Goal: Information Seeking & Learning: Learn about a topic

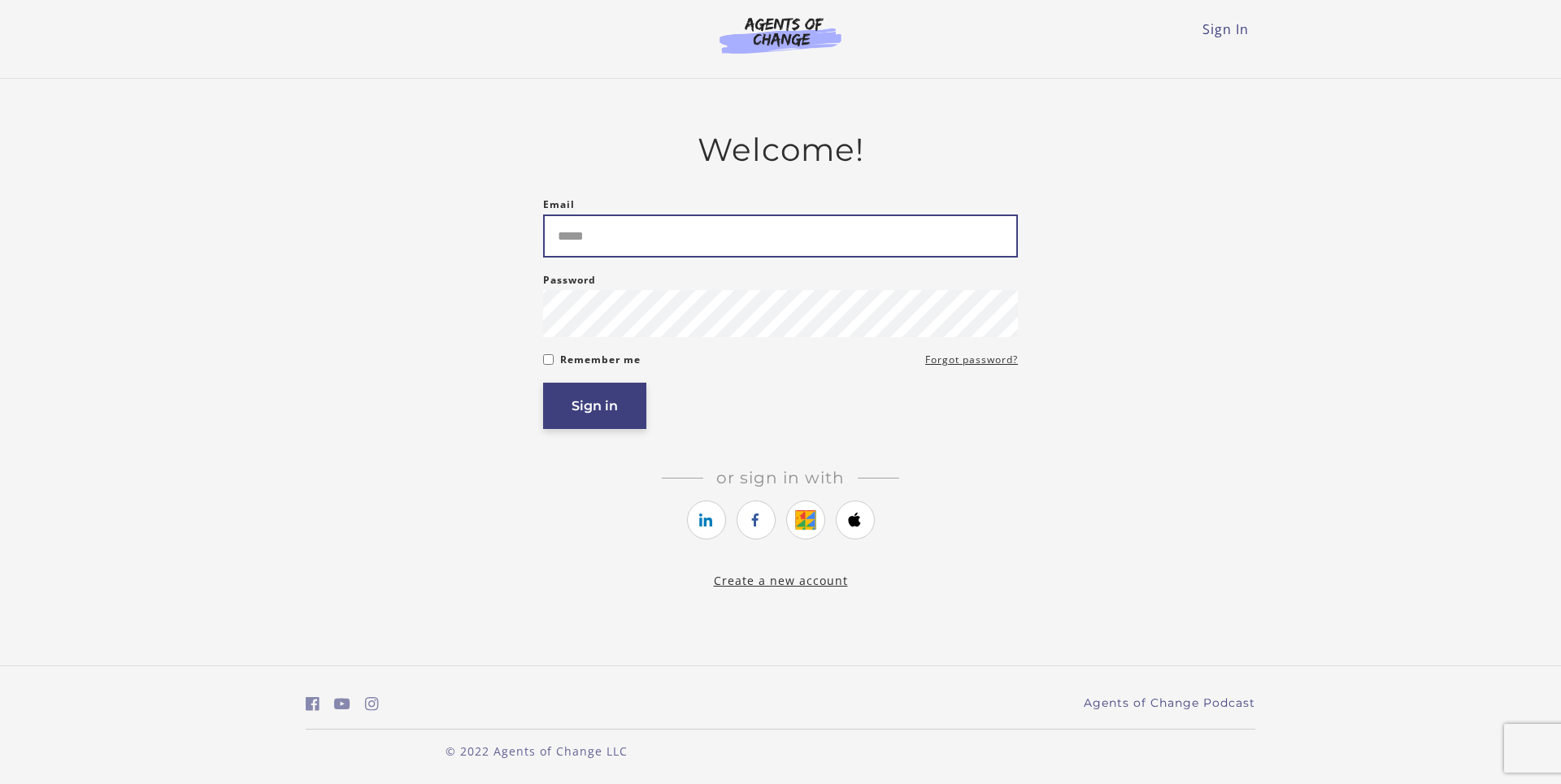
type input "**********"
click at [594, 409] on button "Sign in" at bounding box center [594, 405] width 103 height 46
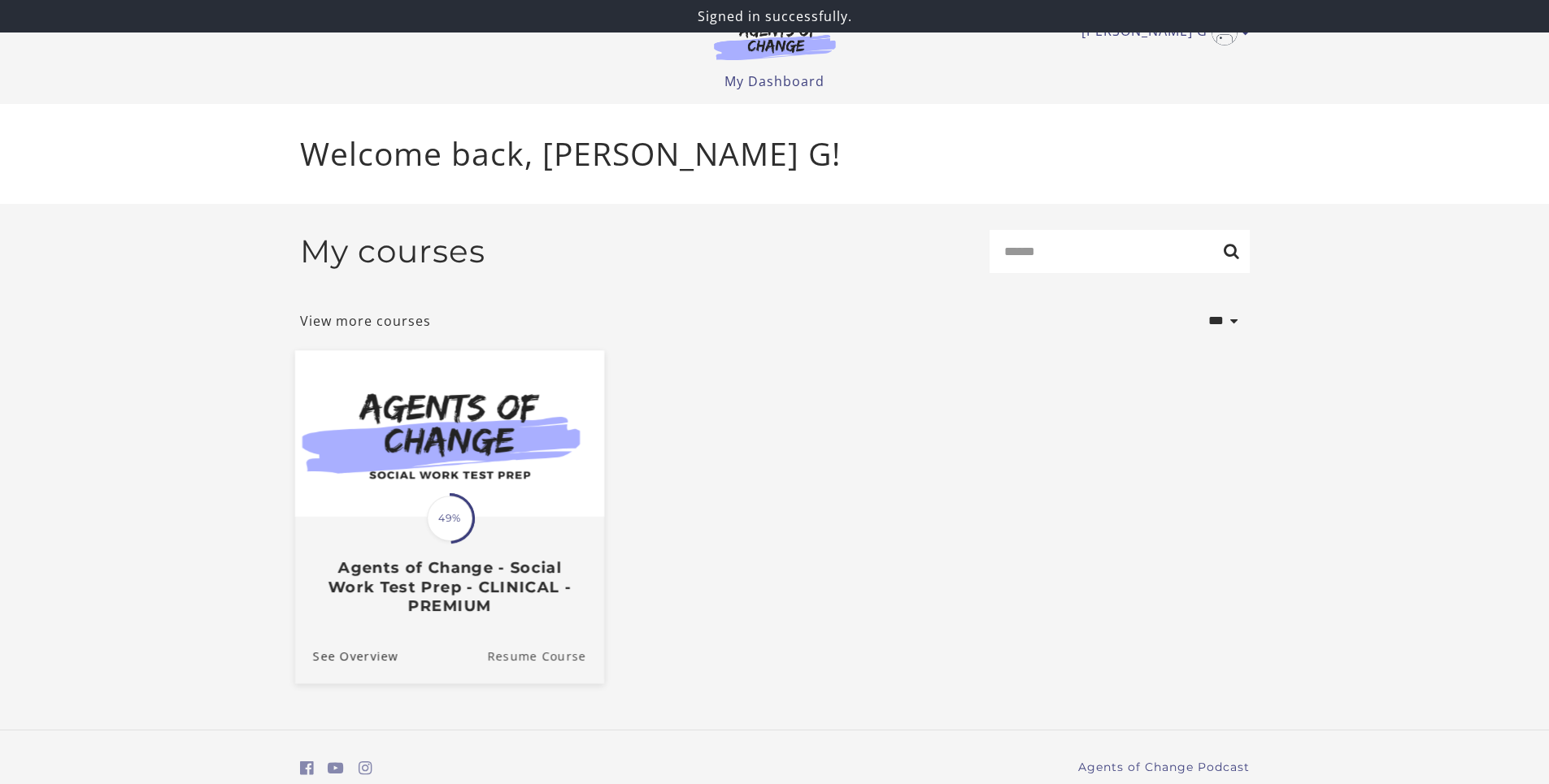
click at [543, 657] on link "Resume Course" at bounding box center [545, 655] width 117 height 54
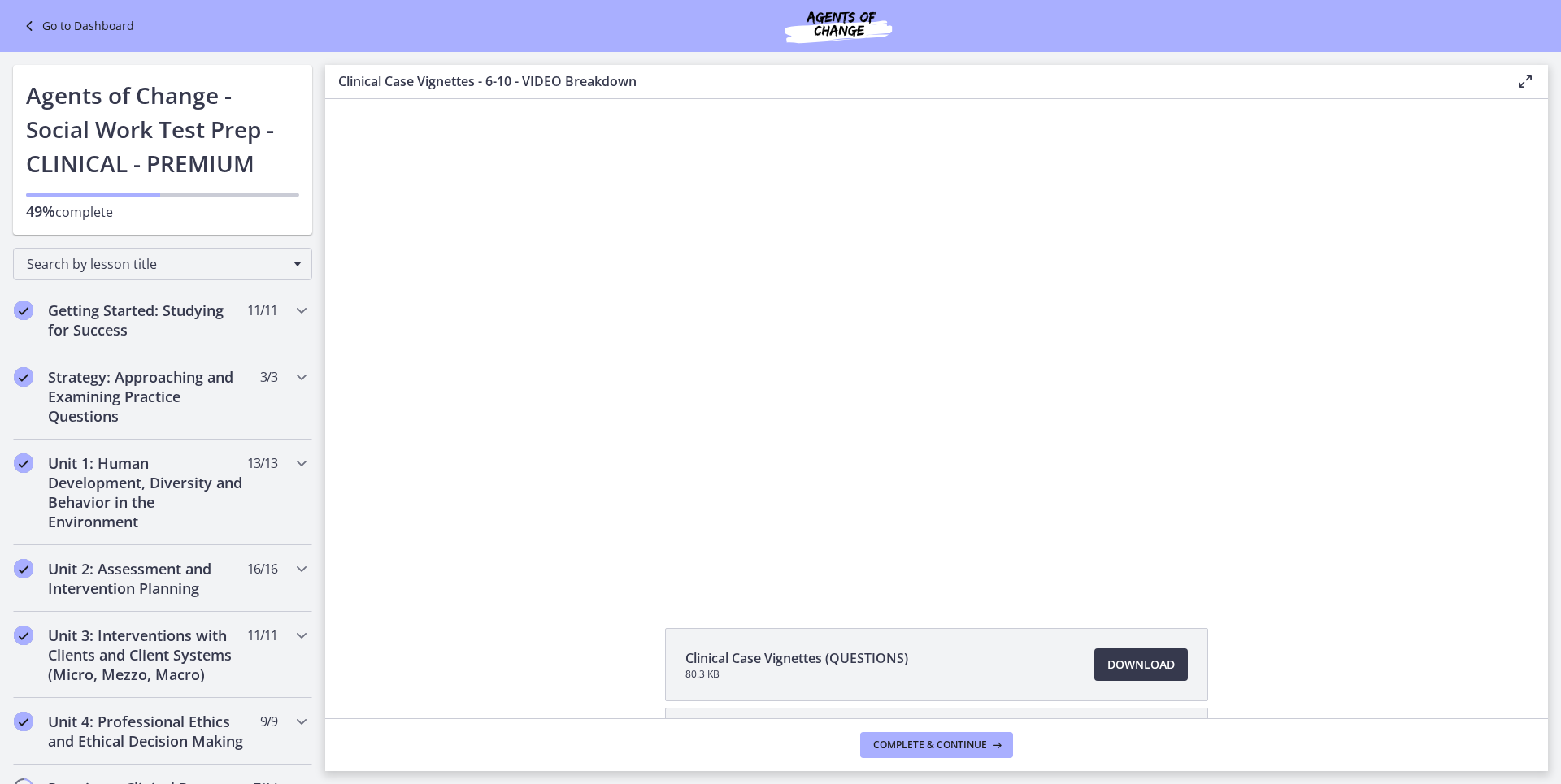
click at [1474, 437] on div "Click for sound @keyframes VOLUME_SMALL_WAVE_FLASH { 0% { opacity: 0; } 33% { o…" at bounding box center [936, 345] width 1223 height 492
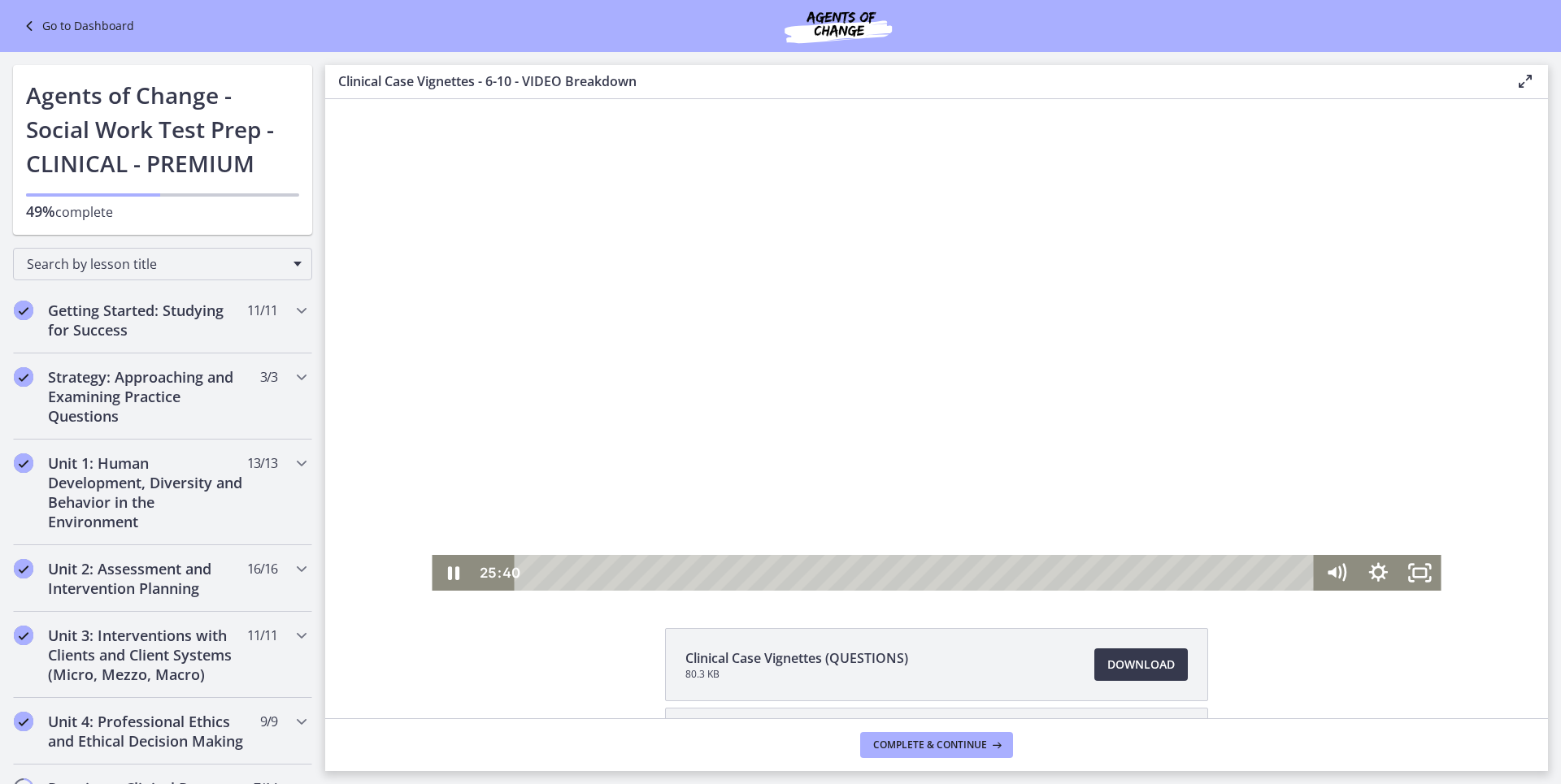
click at [1232, 459] on div at bounding box center [936, 345] width 1009 height 492
click at [1223, 423] on div at bounding box center [936, 345] width 1009 height 492
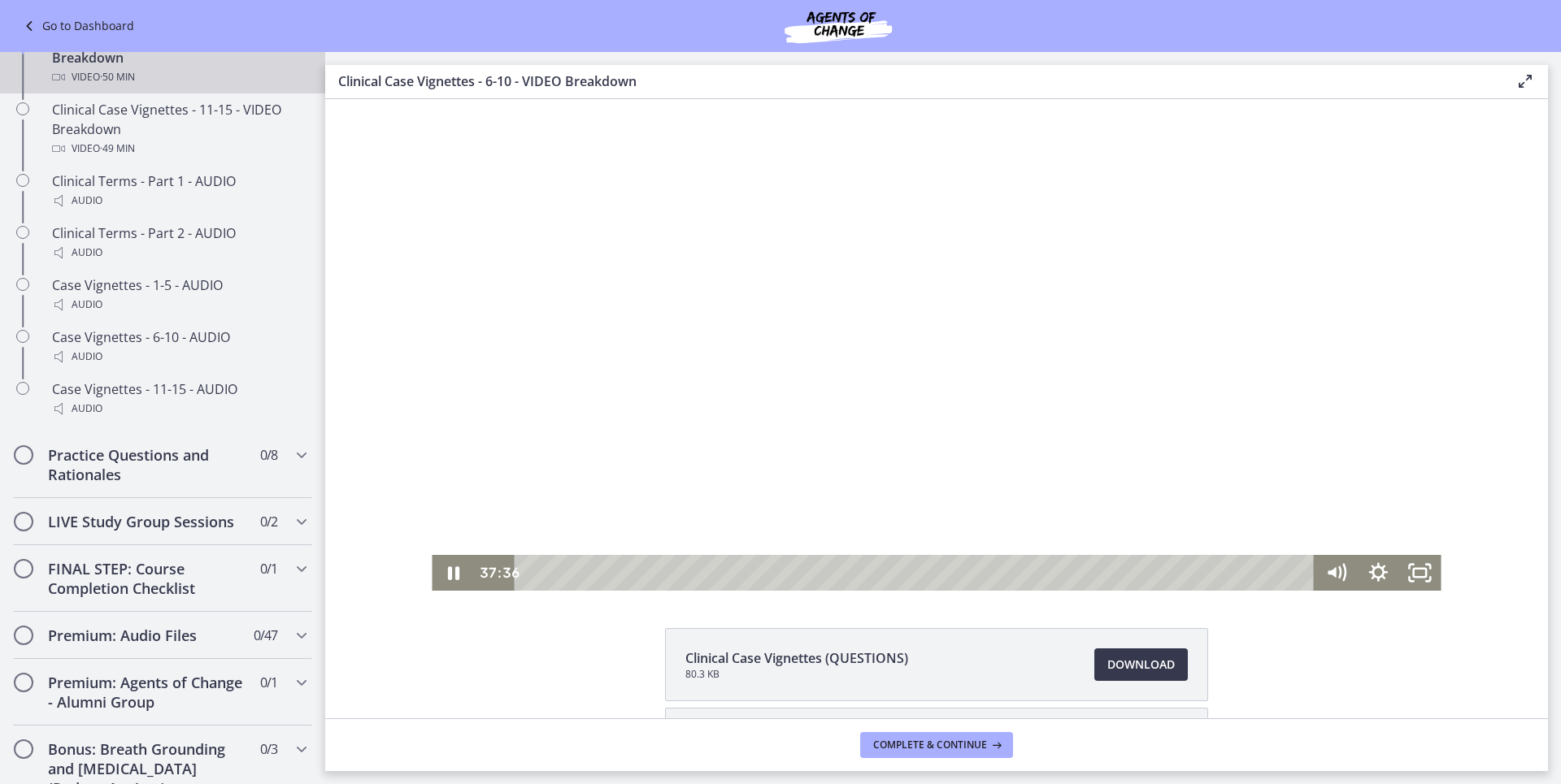
drag, startPoint x: 1388, startPoint y: 423, endPoint x: 1376, endPoint y: 370, distance: 54.3
click at [1376, 370] on div at bounding box center [936, 345] width 1009 height 492
click at [1276, 362] on div at bounding box center [936, 345] width 1009 height 492
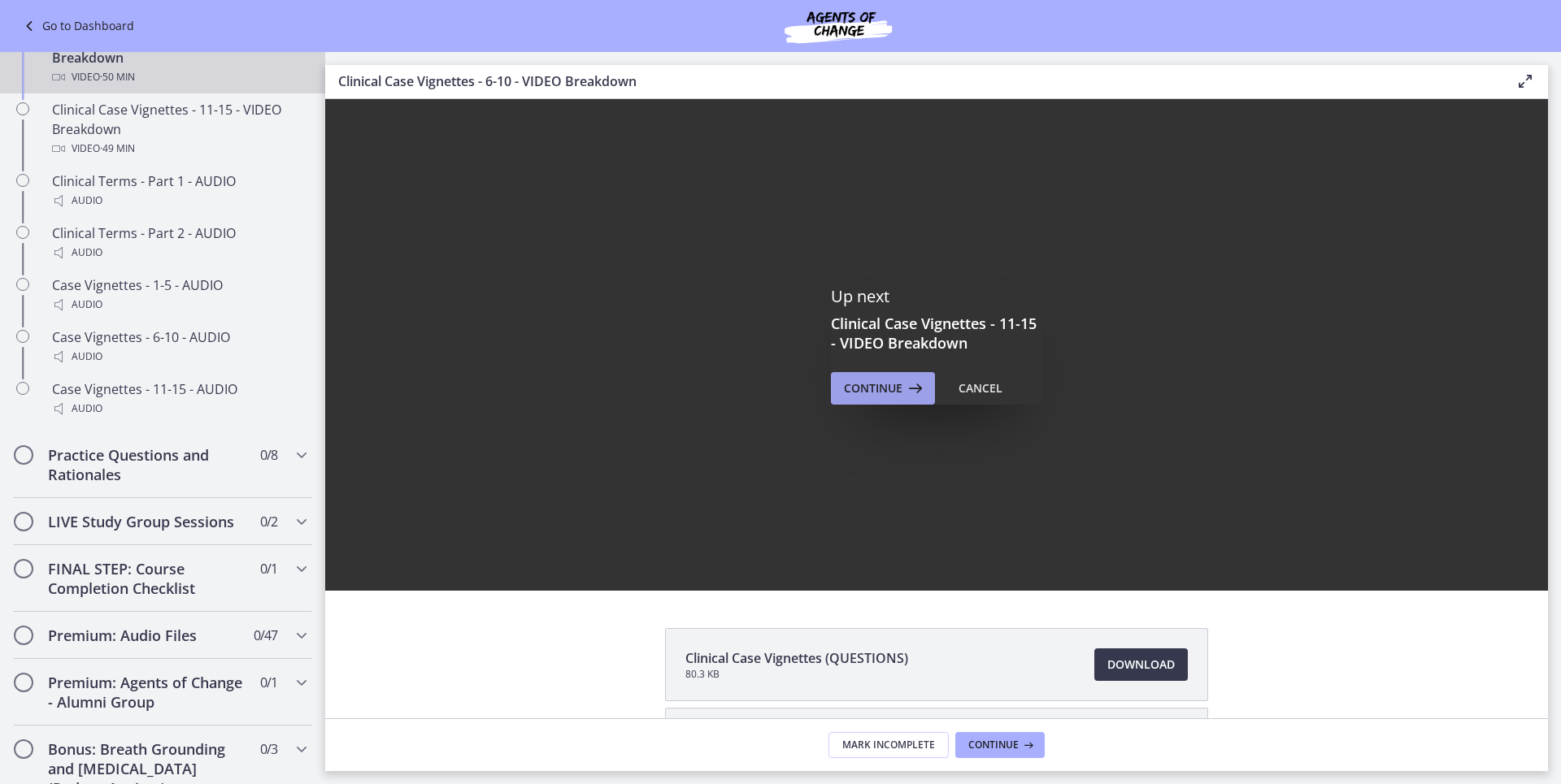
click at [866, 379] on span "Continue" at bounding box center [873, 389] width 58 height 20
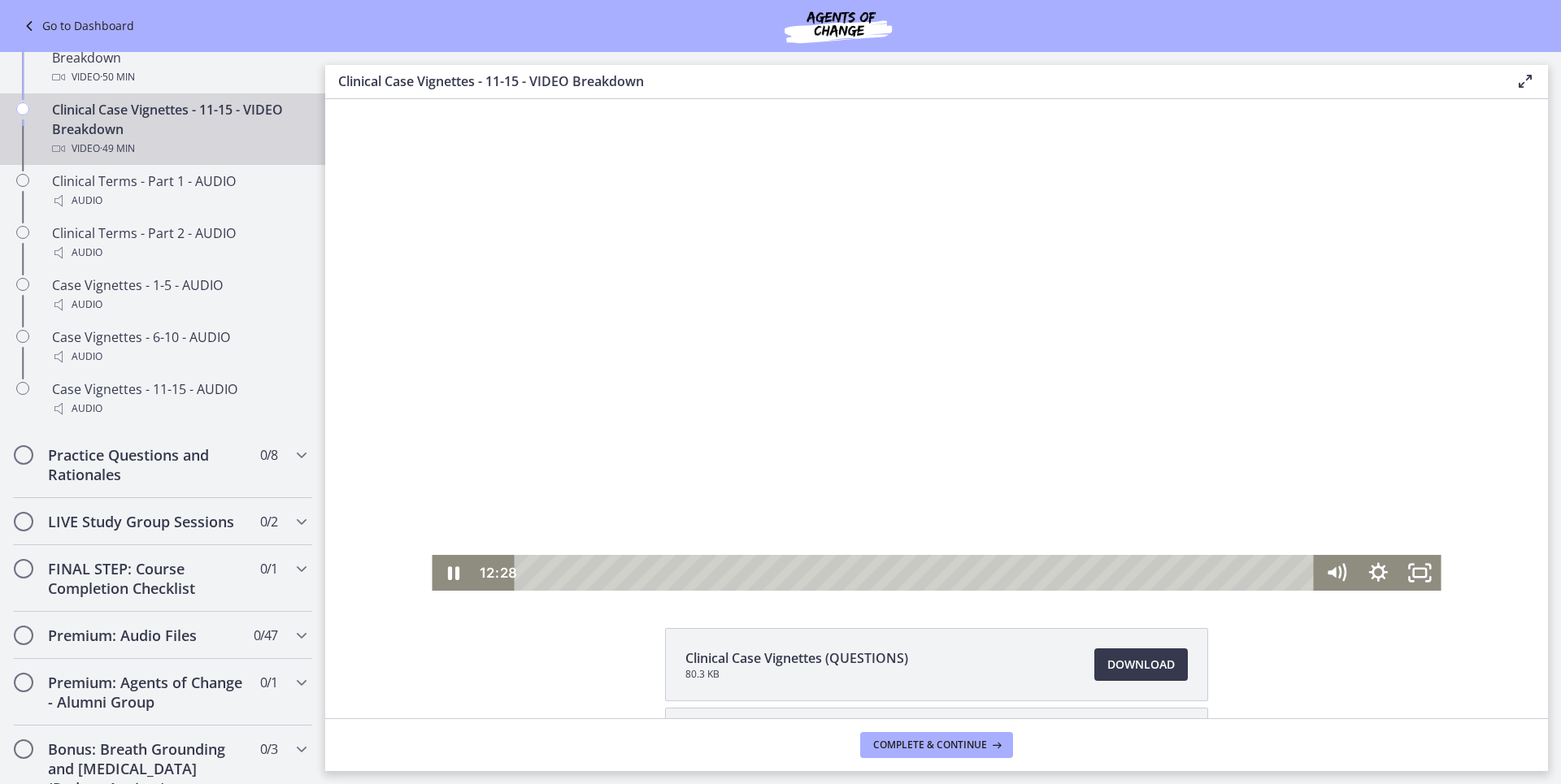
click at [838, 389] on div at bounding box center [936, 345] width 1009 height 492
